Goal: Information Seeking & Learning: Learn about a topic

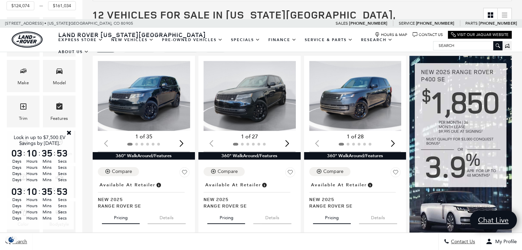
click at [67, 133] on link "Close" at bounding box center [69, 133] width 6 height 6
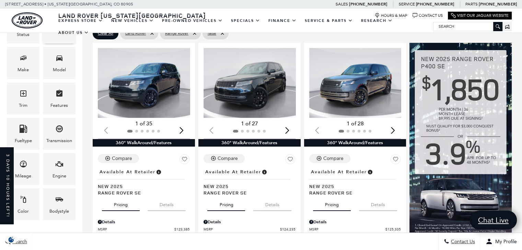
scroll to position [155, 0]
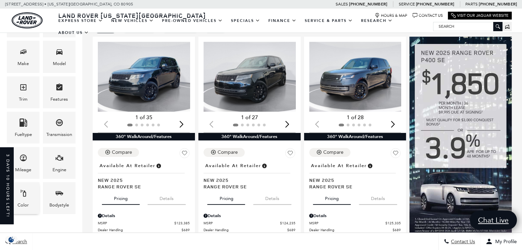
click at [24, 196] on icon "Color" at bounding box center [23, 193] width 8 height 8
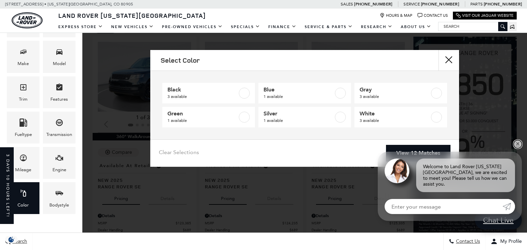
click at [517, 148] on link "✕" at bounding box center [517, 144] width 8 height 8
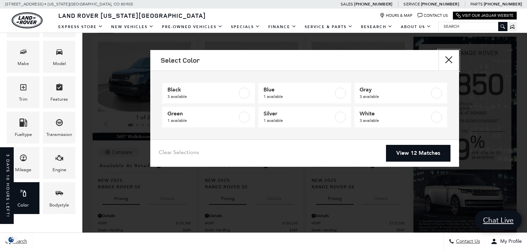
click at [452, 63] on button "close" at bounding box center [448, 60] width 21 height 21
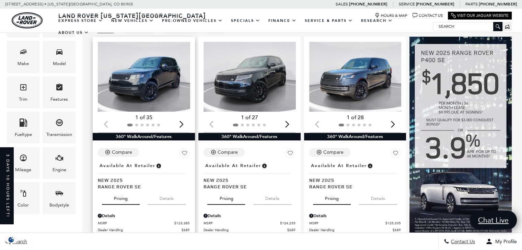
click at [154, 63] on img "1 / 2" at bounding box center [144, 77] width 93 height 70
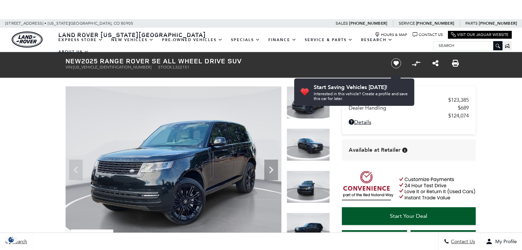
click at [276, 173] on icon "Next" at bounding box center [271, 170] width 14 height 14
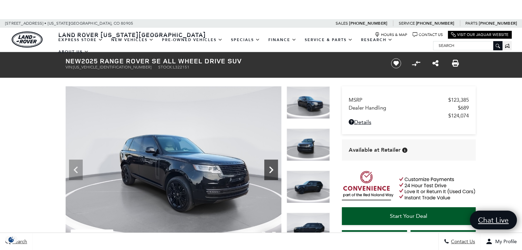
click at [273, 173] on icon "Next" at bounding box center [271, 170] width 14 height 14
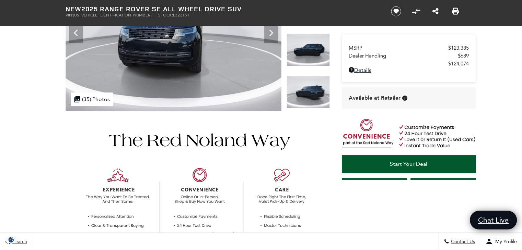
scroll to position [34, 0]
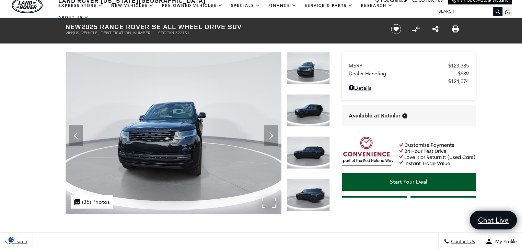
click at [93, 198] on div ".cls-1, .cls-3 { fill: #c50033; } .cls-1 { clip-rule: evenodd; } .cls-2 { clip-…" at bounding box center [92, 201] width 43 height 13
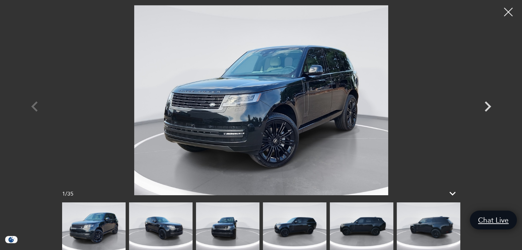
scroll to position [103, 0]
click at [488, 106] on icon "Next" at bounding box center [487, 106] width 21 height 21
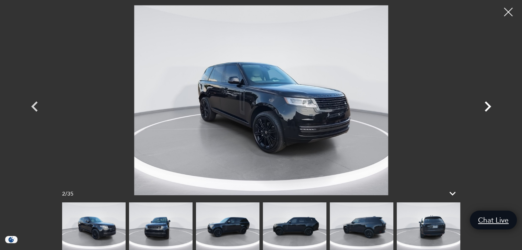
click at [488, 106] on icon "Next" at bounding box center [487, 106] width 21 height 21
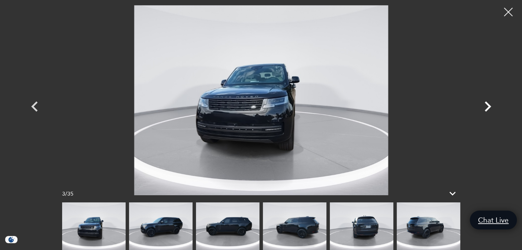
click at [488, 106] on icon "Next" at bounding box center [487, 106] width 21 height 21
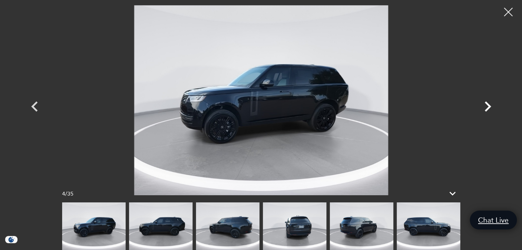
click at [488, 106] on icon "Next" at bounding box center [487, 106] width 21 height 21
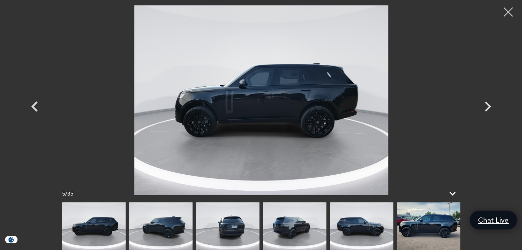
click at [510, 13] on div at bounding box center [508, 12] width 18 height 18
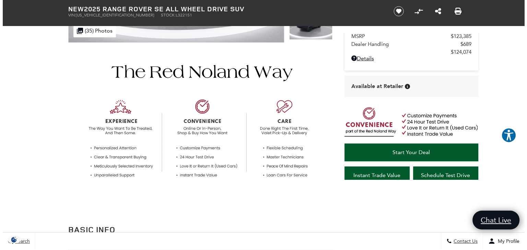
scroll to position [0, 0]
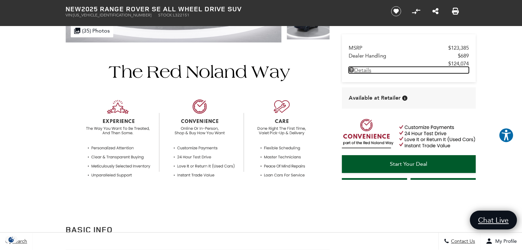
click at [365, 70] on link "Details - about pricing for: New 2025 Range Rover SE All Wheel Drive SUV" at bounding box center [408, 70] width 120 height 7
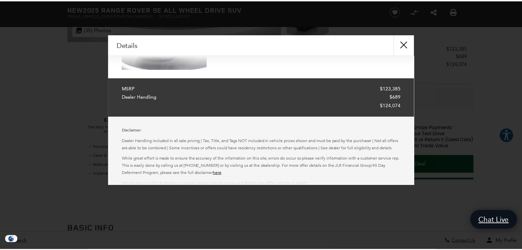
scroll to position [93, 0]
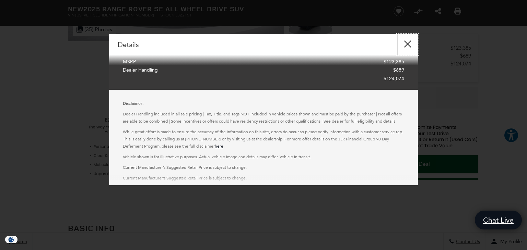
click at [410, 44] on button "close" at bounding box center [407, 44] width 21 height 21
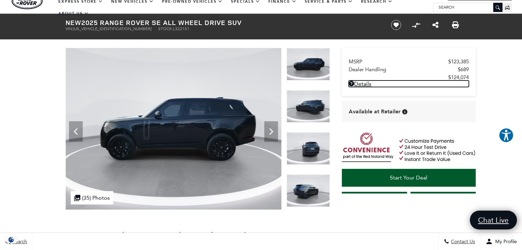
scroll to position [36, 0]
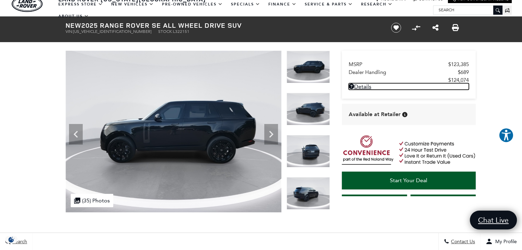
click at [308, 187] on img at bounding box center [307, 193] width 43 height 33
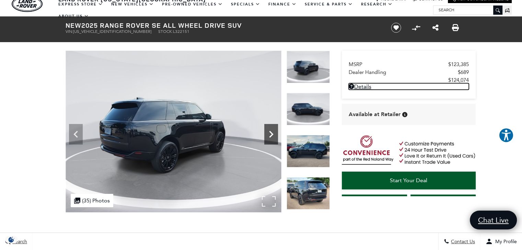
click at [271, 131] on icon "Next" at bounding box center [271, 135] width 14 height 14
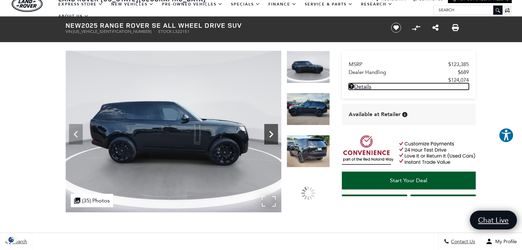
click at [271, 130] on icon "Next" at bounding box center [271, 135] width 14 height 14
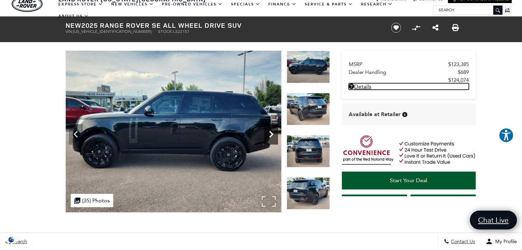
click at [271, 130] on icon "Next" at bounding box center [271, 135] width 14 height 14
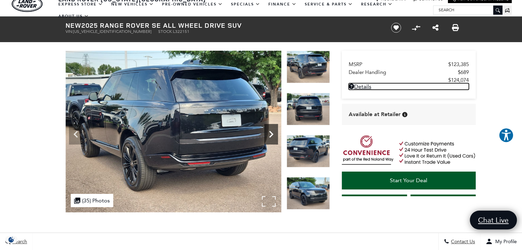
click at [271, 130] on icon "Next" at bounding box center [271, 135] width 14 height 14
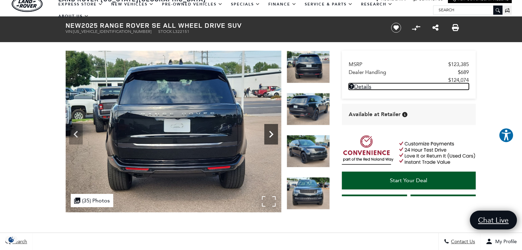
click at [271, 130] on icon "Next" at bounding box center [271, 135] width 14 height 14
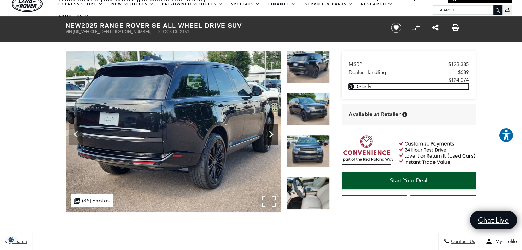
click at [271, 130] on icon "Next" at bounding box center [271, 135] width 14 height 14
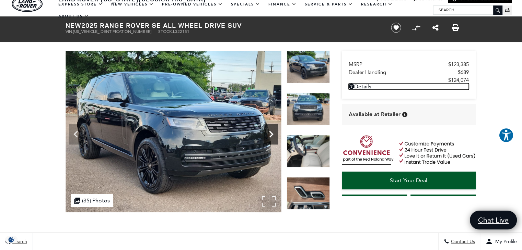
click at [271, 130] on icon "Next" at bounding box center [271, 135] width 14 height 14
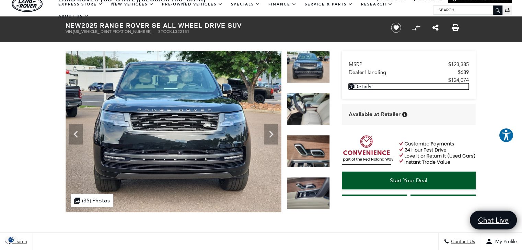
click at [308, 107] on img at bounding box center [307, 109] width 43 height 33
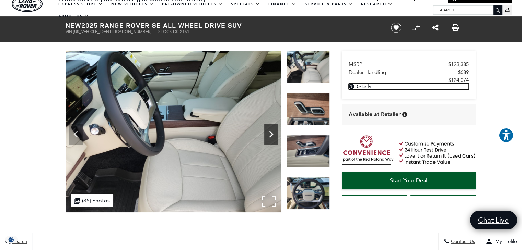
click at [269, 133] on icon "Next" at bounding box center [271, 135] width 14 height 14
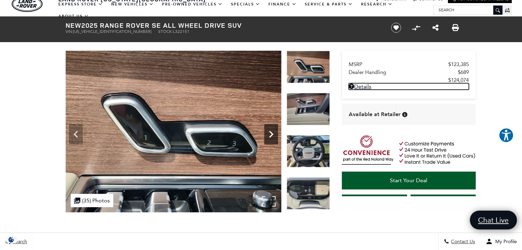
click at [271, 133] on icon "Next" at bounding box center [271, 135] width 14 height 14
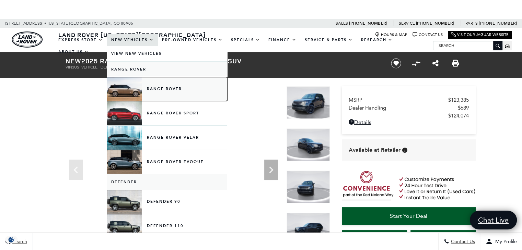
click at [159, 87] on link "Range Rover" at bounding box center [167, 89] width 120 height 24
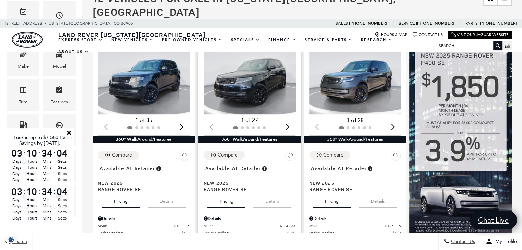
click at [258, 72] on img "1 / 2" at bounding box center [249, 80] width 93 height 70
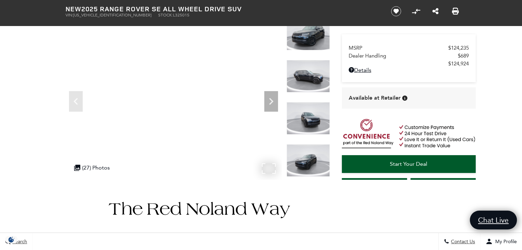
click at [98, 168] on div ".cls-1, .cls-3 { fill: #c50033; } .cls-1 { clip-rule: evenodd; } .cls-2 { clip-…" at bounding box center [92, 167] width 43 height 13
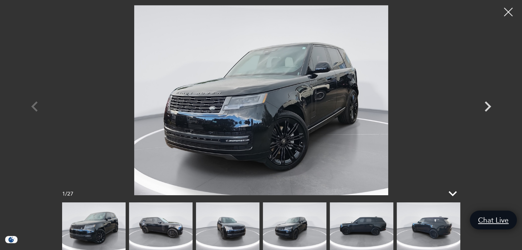
click at [452, 193] on icon at bounding box center [452, 194] width 16 height 16
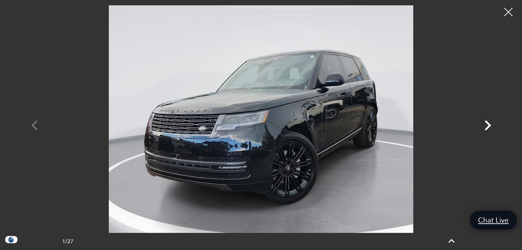
click at [487, 125] on icon "Next" at bounding box center [487, 125] width 21 height 21
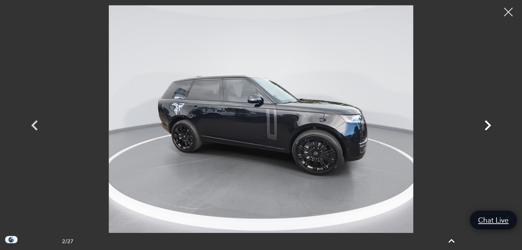
click at [487, 125] on icon "Next" at bounding box center [487, 125] width 21 height 21
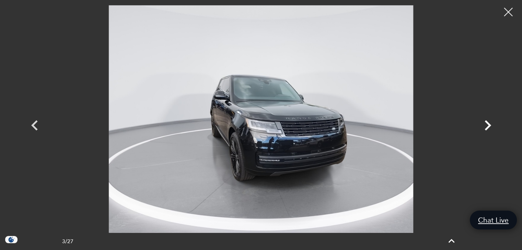
click at [487, 125] on icon "Next" at bounding box center [487, 125] width 21 height 21
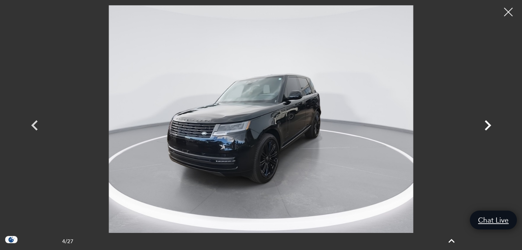
click at [487, 125] on icon "Next" at bounding box center [487, 125] width 21 height 21
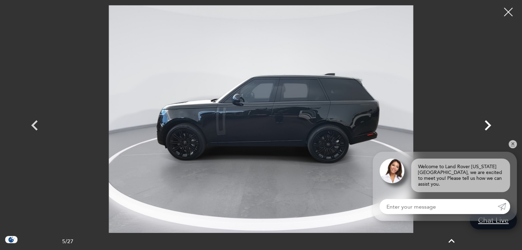
click at [487, 125] on icon "Next" at bounding box center [487, 125] width 21 height 21
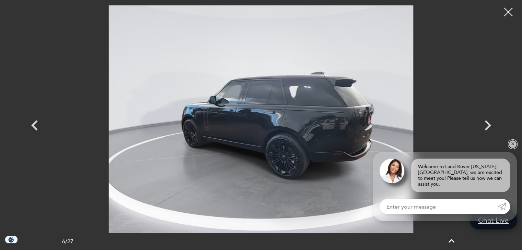
click at [512, 148] on link "✕" at bounding box center [512, 144] width 8 height 8
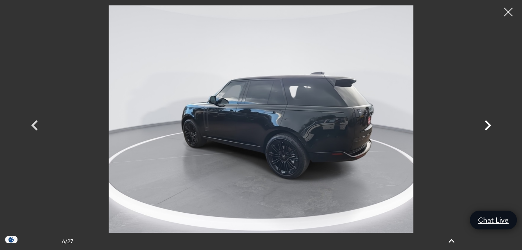
click at [487, 125] on icon "Next" at bounding box center [487, 125] width 21 height 21
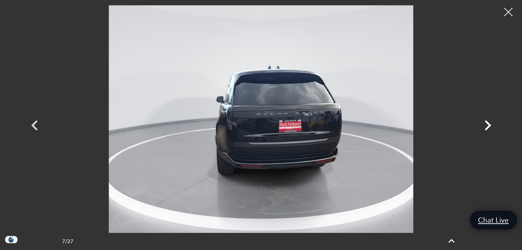
click at [487, 125] on icon "Next" at bounding box center [487, 125] width 21 height 21
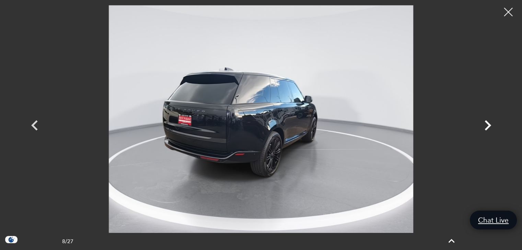
click at [487, 125] on icon "Next" at bounding box center [487, 125] width 21 height 21
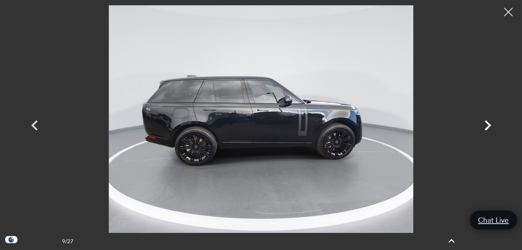
click at [487, 125] on icon "Next" at bounding box center [487, 125] width 21 height 21
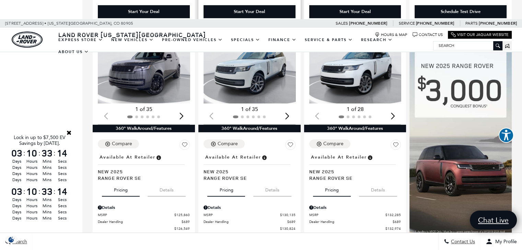
scroll to position [309, 0]
